Goal: Navigation & Orientation: Find specific page/section

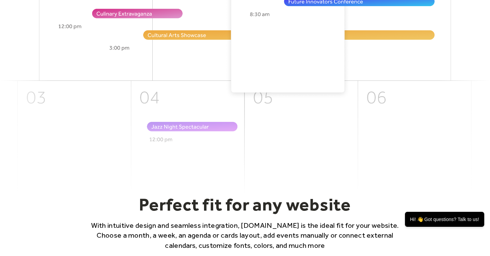
scroll to position [265, 0]
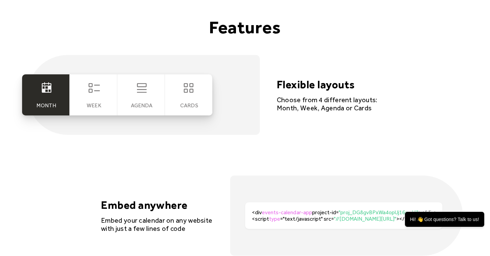
scroll to position [1270, 0]
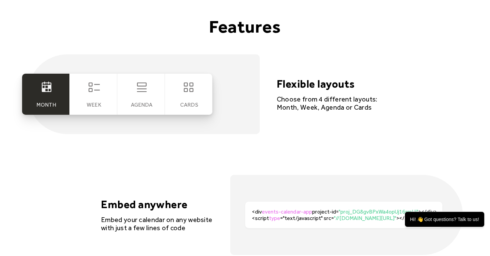
click at [91, 89] on icon at bounding box center [94, 88] width 14 height 14
click at [96, 88] on icon at bounding box center [94, 88] width 14 height 14
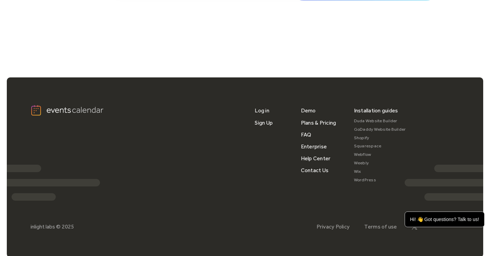
scroll to position [2298, 0]
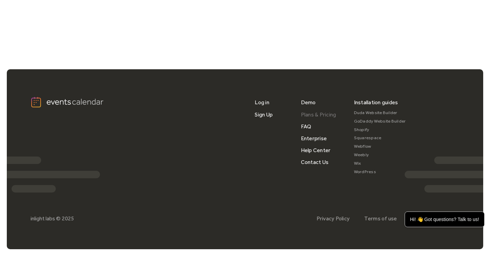
click at [324, 114] on link "Plans & Pricing" at bounding box center [318, 115] width 35 height 12
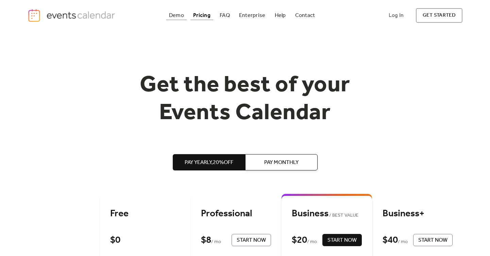
click at [176, 17] on div "Demo" at bounding box center [176, 16] width 15 height 4
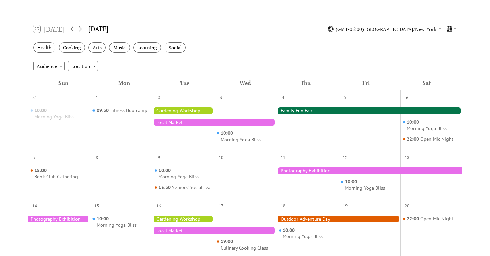
scroll to position [104, 0]
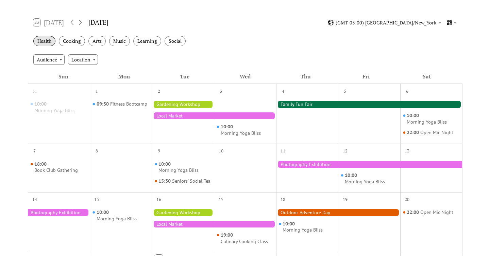
click at [54, 41] on div "Health" at bounding box center [44, 41] width 22 height 11
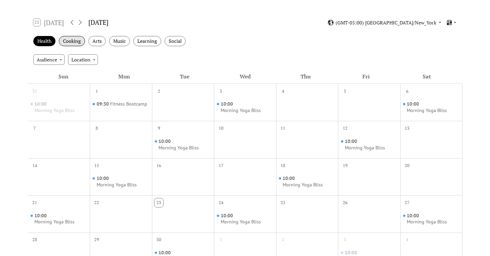
click at [79, 44] on div "Cooking" at bounding box center [72, 41] width 26 height 11
click at [39, 43] on div "Health" at bounding box center [44, 41] width 22 height 11
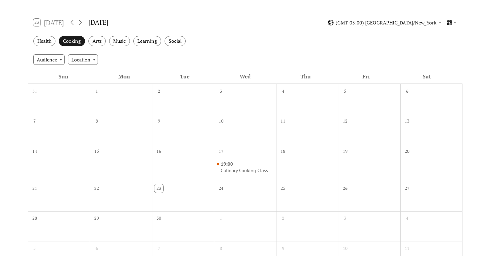
click at [75, 42] on div "Cooking" at bounding box center [72, 41] width 26 height 11
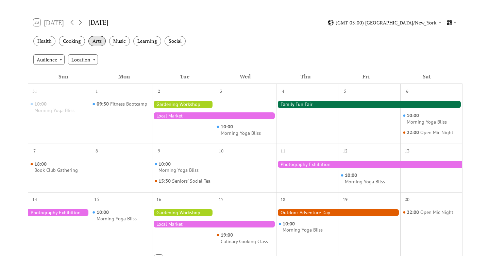
click at [91, 42] on div "Arts" at bounding box center [96, 41] width 17 height 11
